Goal: Task Accomplishment & Management: Complete application form

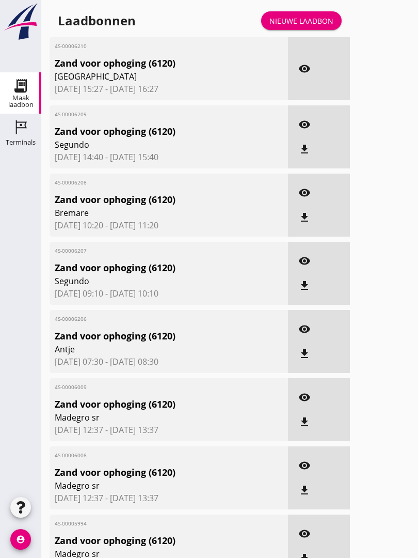
click at [312, 22] on link "Nieuwe laadbon" at bounding box center [301, 20] width 81 height 19
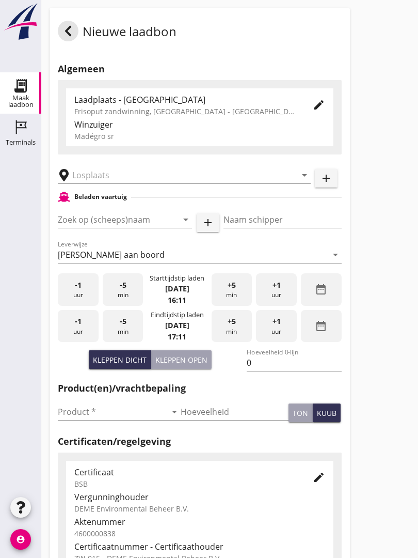
click at [108, 182] on input "text" at bounding box center [177, 175] width 210 height 17
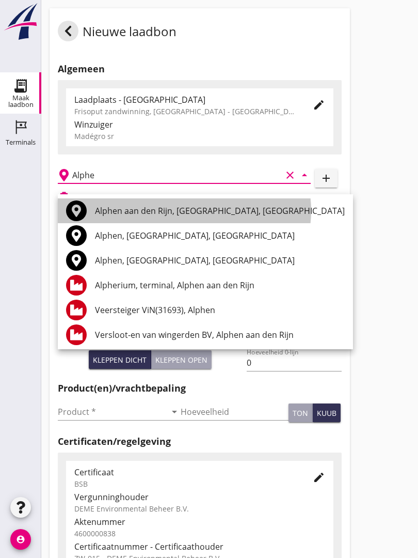
click at [150, 206] on div "Alphen aan den Rijn, [GEOGRAPHIC_DATA], [GEOGRAPHIC_DATA]" at bounding box center [220, 210] width 250 height 12
type input "Alphen aan den Rijn, [GEOGRAPHIC_DATA], [GEOGRAPHIC_DATA]"
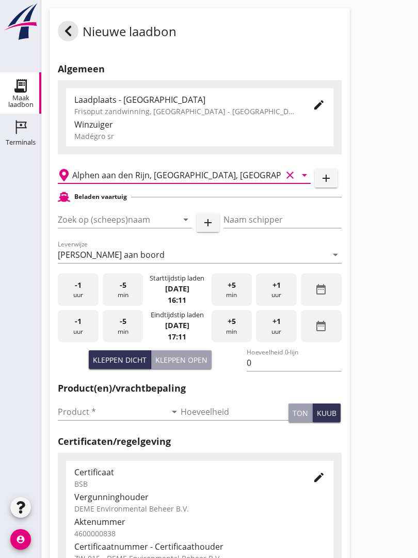
click at [116, 224] on input "Zoek op (scheeps)naam" at bounding box center [110, 219] width 105 height 17
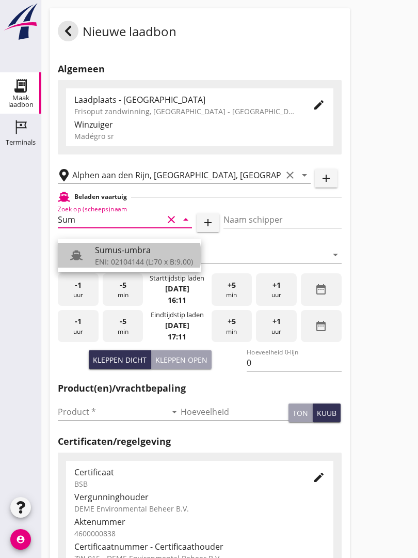
click at [134, 250] on div "Sumus-umbra" at bounding box center [144, 250] width 98 height 12
type input "Sumus-umbra"
type input "Hein"
type input "600"
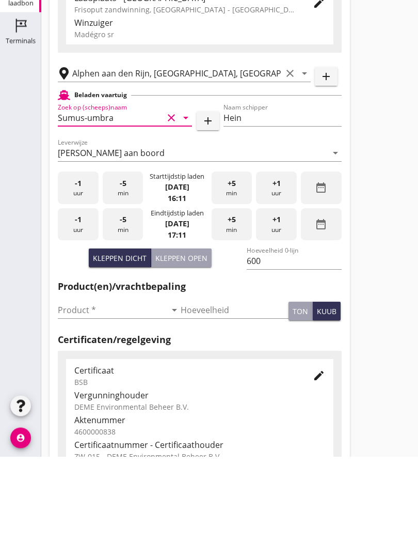
click at [71, 403] on input "Product *" at bounding box center [112, 411] width 108 height 17
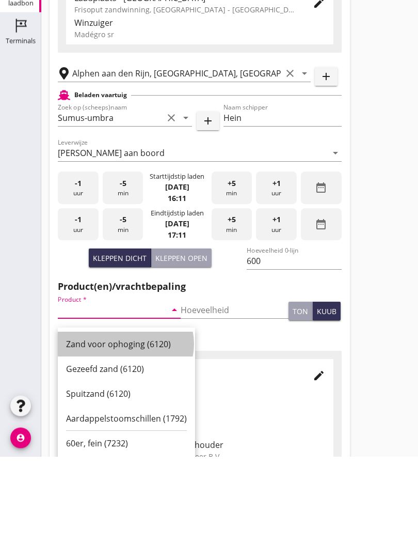
click at [113, 439] on div "Zand voor ophoging (6120)" at bounding box center [126, 445] width 121 height 12
type input "Zand voor ophoging (6120)"
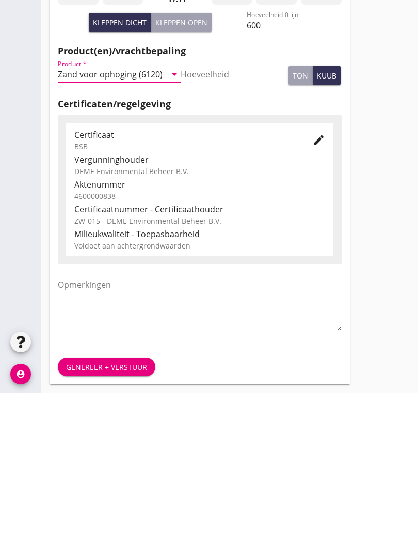
scroll to position [181, 0]
click at [118, 527] on div "Genereer + verstuur" at bounding box center [106, 532] width 81 height 11
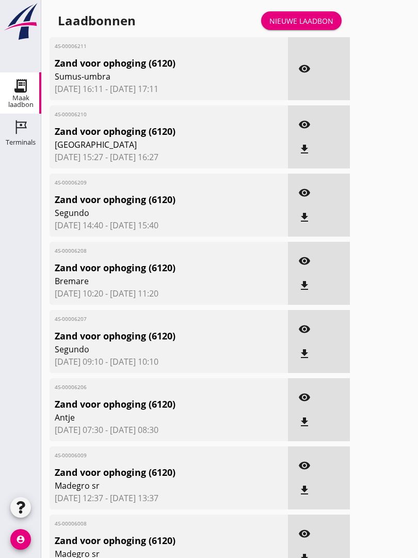
click at [302, 71] on button "visibility" at bounding box center [304, 68] width 19 height 19
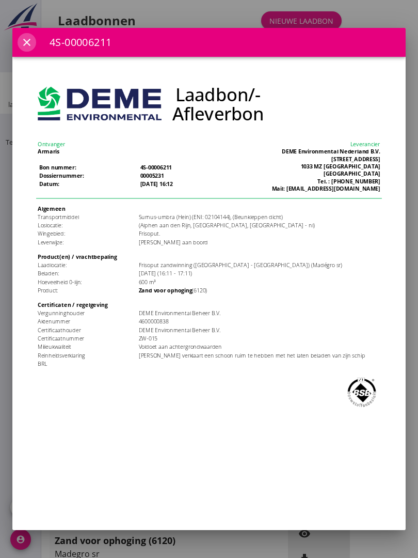
click at [32, 45] on icon "close" at bounding box center [27, 42] width 12 height 12
